Goal: Transaction & Acquisition: Purchase product/service

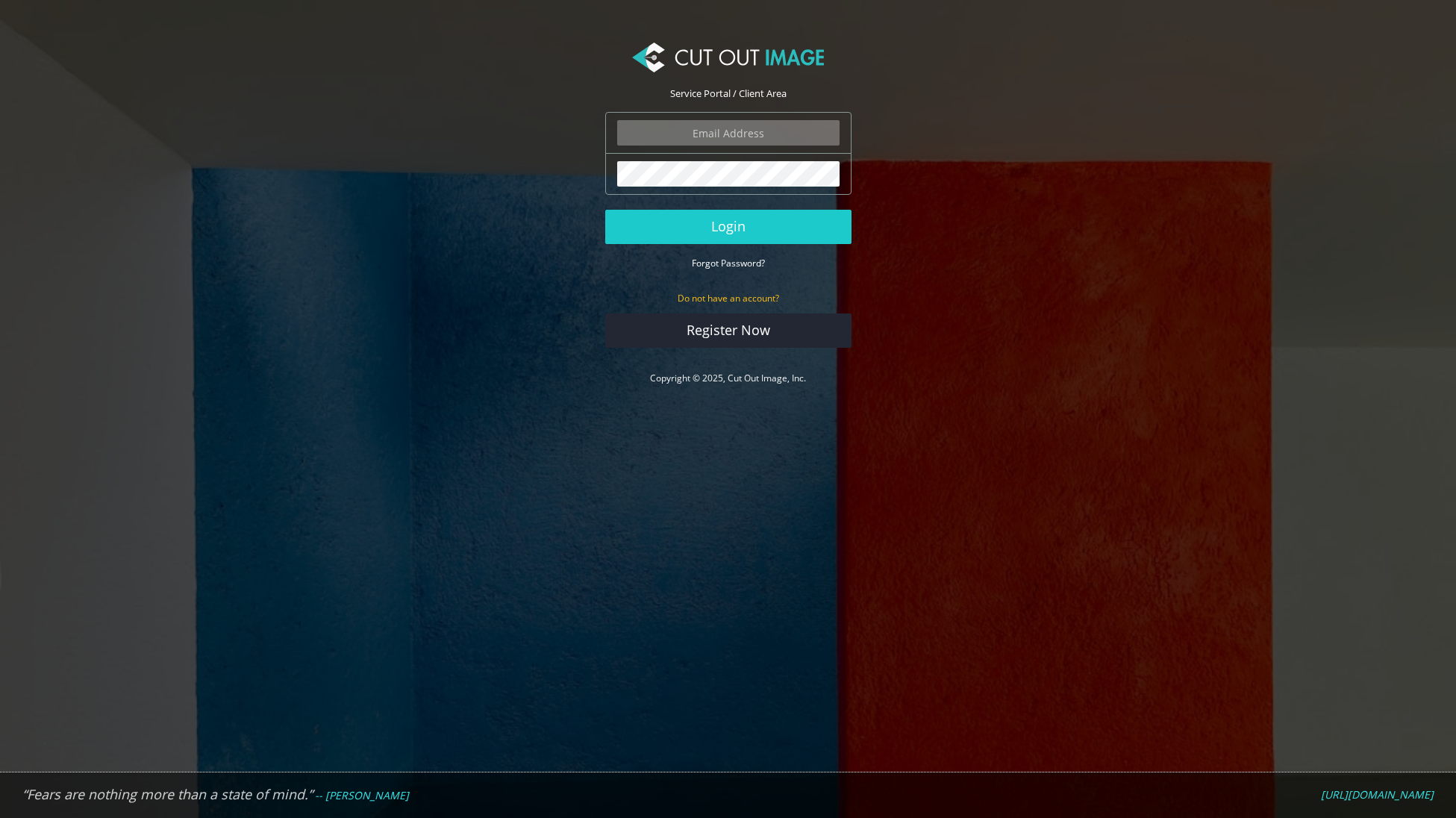
click at [720, 149] on div "The login field is required." at bounding box center [728, 132] width 246 height 42
type input "[PERSON_NAME][EMAIL_ADDRESS][DOMAIN_NAME]"
click at [727, 226] on button "Login" at bounding box center [728, 227] width 246 height 35
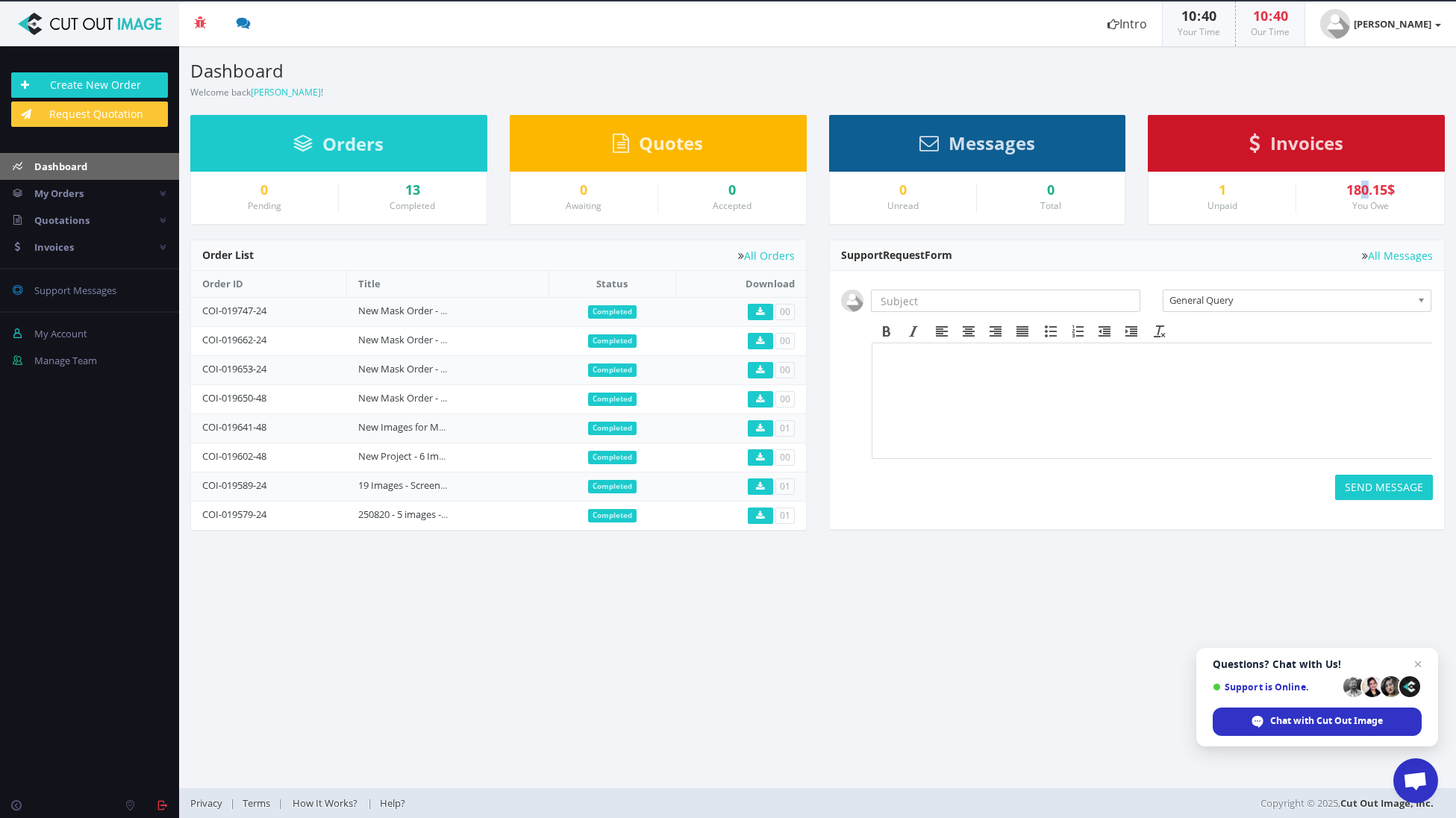
click at [1365, 188] on div "180.15$" at bounding box center [1370, 190] width 125 height 15
click at [1225, 201] on small "Unpaid" at bounding box center [1222, 205] width 30 height 13
click at [1225, 193] on div "1" at bounding box center [1221, 190] width 124 height 15
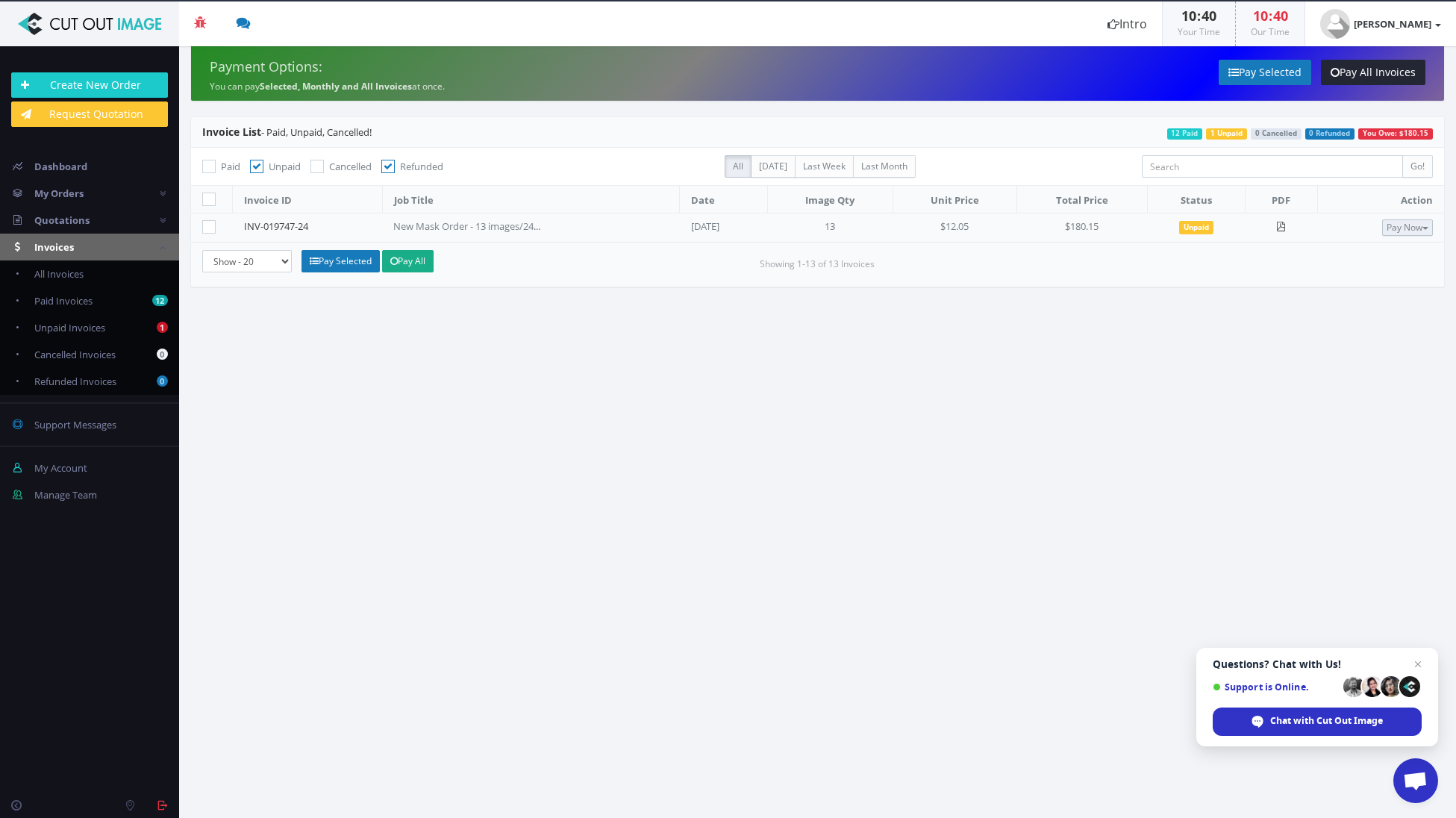
click at [1390, 226] on button "Pay Now" at bounding box center [1407, 228] width 51 height 17
click at [1360, 257] on span "PayPal" at bounding box center [1358, 252] width 35 height 14
